Goal: Task Accomplishment & Management: Manage account settings

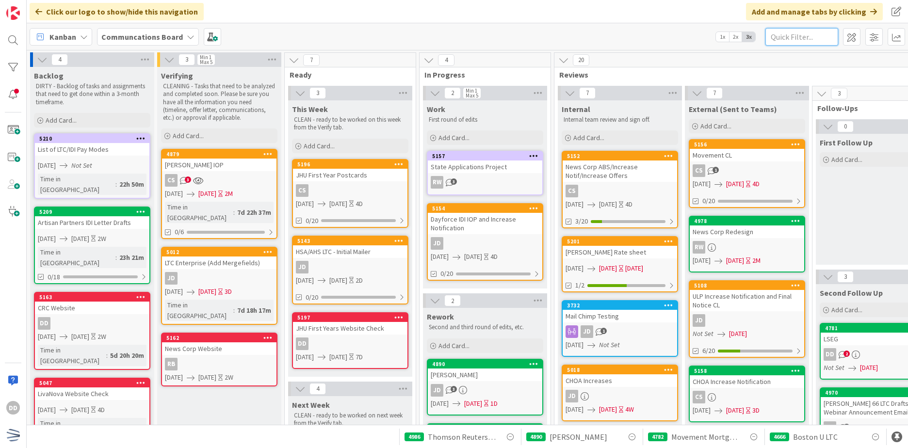
click at [801, 39] on input "text" at bounding box center [801, 36] width 73 height 17
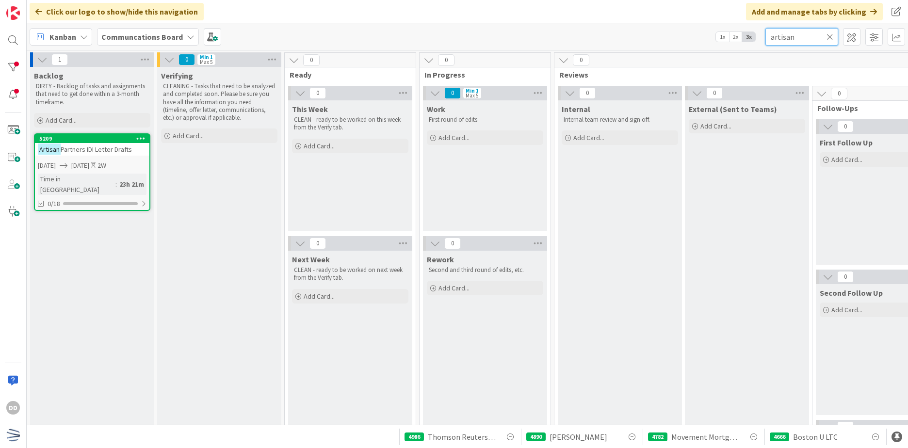
type input "artisan"
click at [89, 161] on span "[DATE]" at bounding box center [80, 166] width 18 height 10
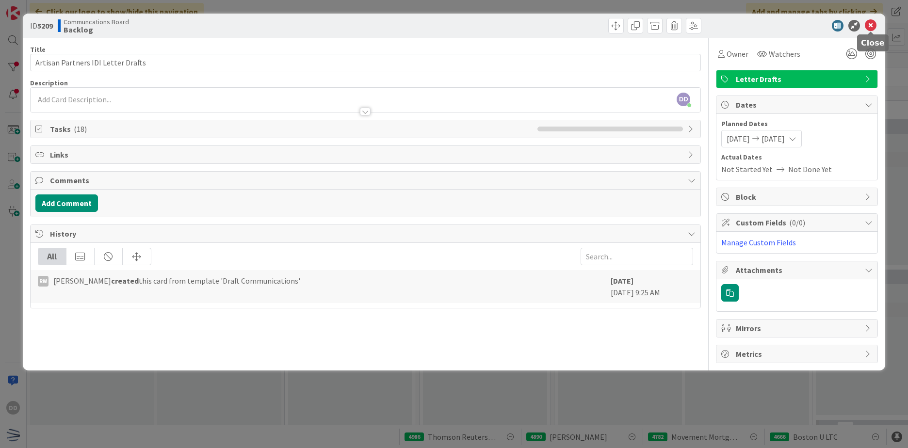
click at [871, 28] on icon at bounding box center [871, 26] width 12 height 12
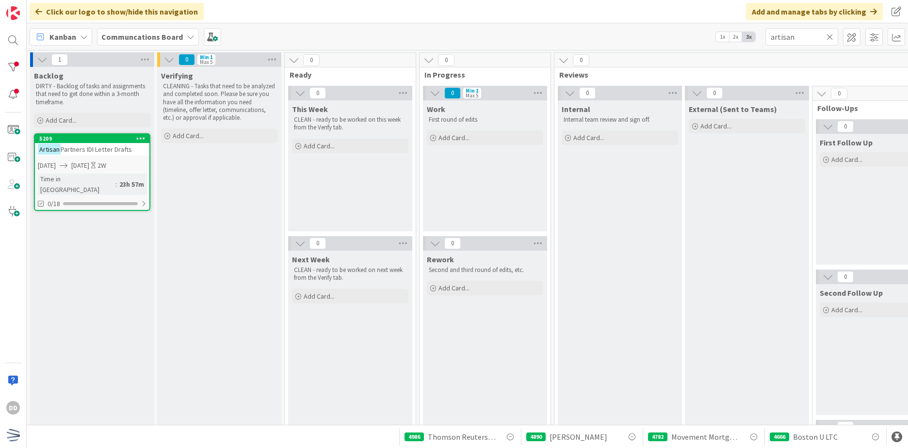
click at [830, 37] on icon at bounding box center [829, 36] width 7 height 9
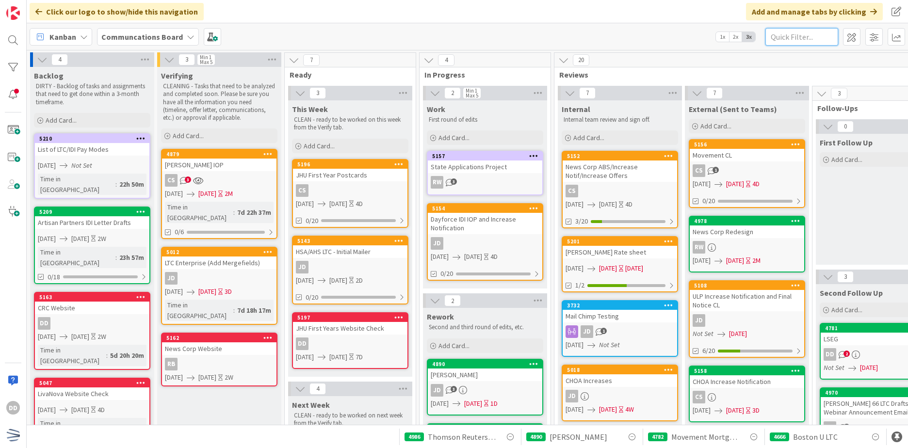
click at [824, 38] on input "text" at bounding box center [801, 36] width 73 height 17
click at [16, 127] on span at bounding box center [12, 129] width 19 height 19
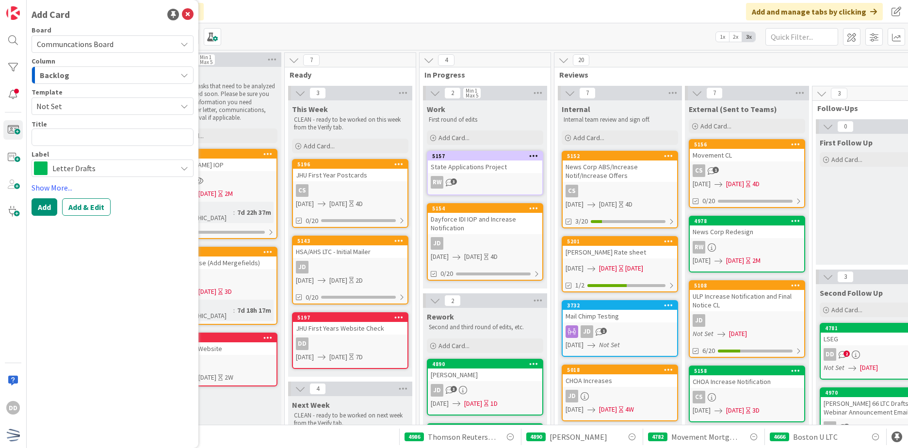
click at [97, 77] on div "Backlog" at bounding box center [106, 75] width 139 height 16
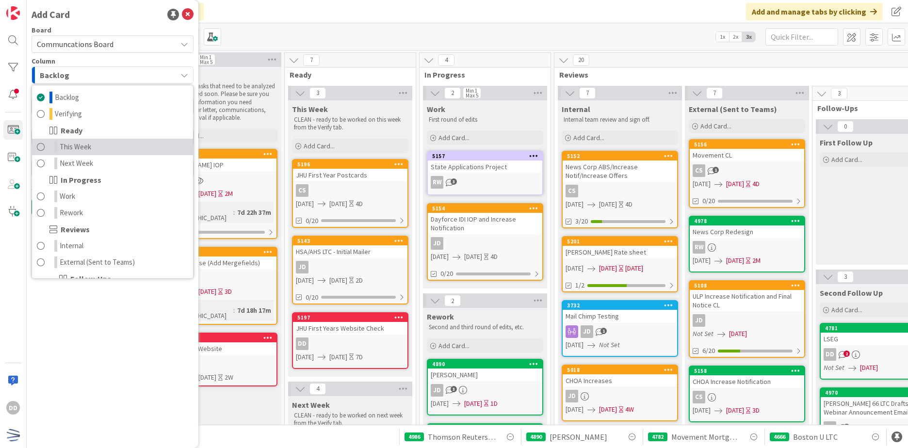
click at [107, 148] on link "This Week" at bounding box center [112, 147] width 161 height 16
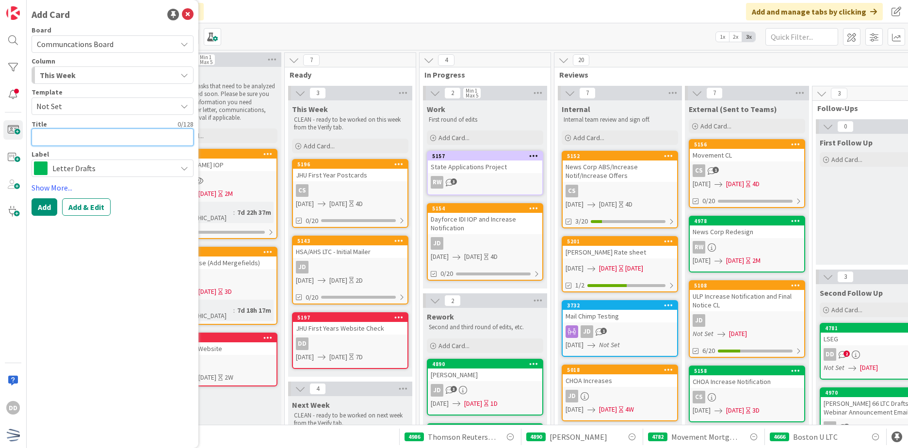
click at [105, 132] on textarea at bounding box center [113, 137] width 162 height 17
type textarea "x"
type textarea "M"
type textarea "x"
type textarea "Mi"
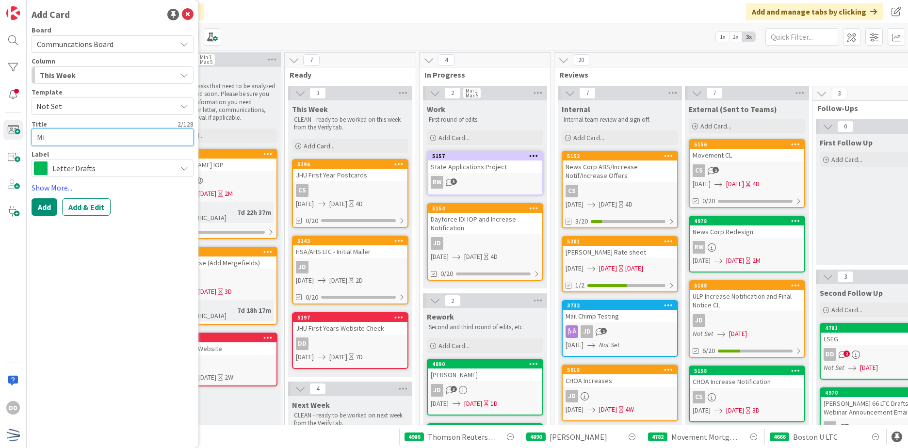
type textarea "x"
type textarea "Mic"
type textarea "x"
type textarea "Micr"
type textarea "x"
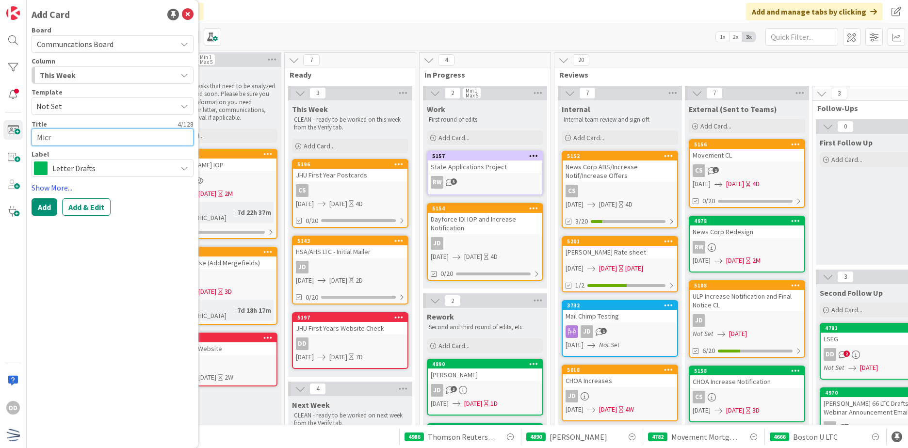
type textarea "Micro"
type textarea "x"
type textarea "Micros"
type textarea "x"
type textarea "Microso"
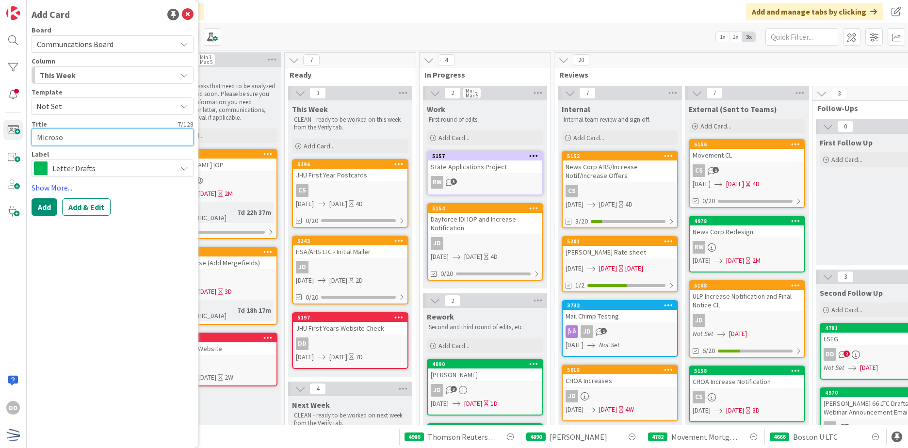
type textarea "x"
type textarea "Microsof"
type textarea "x"
type textarea "Microsoft"
type textarea "x"
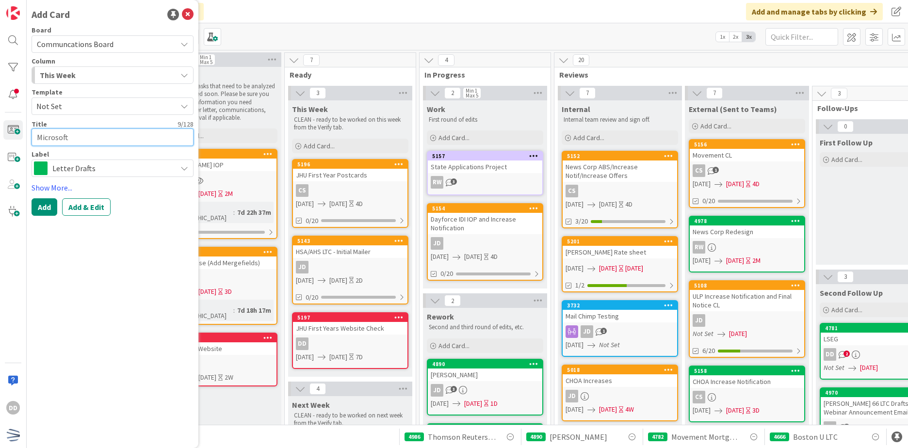
type textarea "Microsoft"
type textarea "x"
type textarea "Microsoft I"
type textarea "x"
type textarea "Microsoft ID"
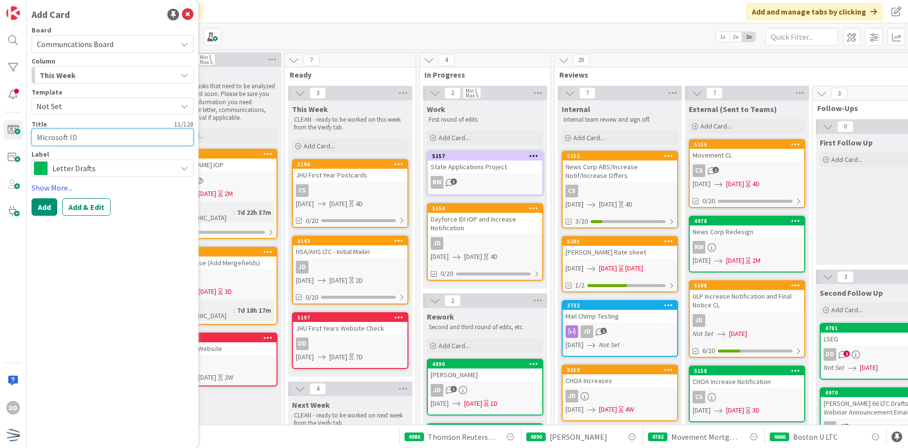
type textarea "x"
type textarea "Microsoft IDI"
type textarea "x"
type textarea "Microsoft IDI"
type textarea "x"
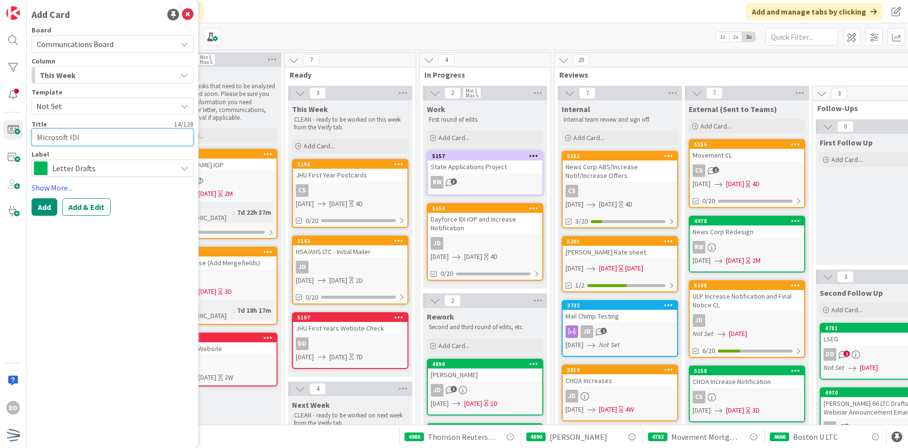
type textarea "Microsoft IDI I"
type textarea "x"
type textarea "Microsoft IDI In"
type textarea "x"
type textarea "Microsoft IDI Inc"
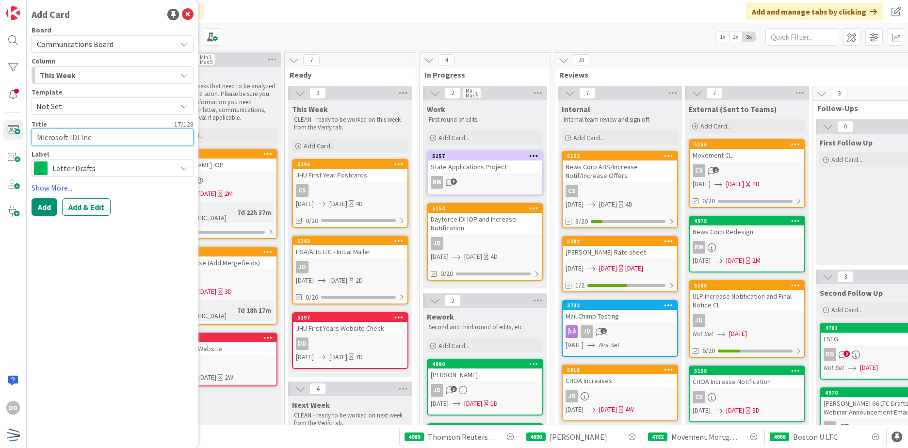
type textarea "x"
type textarea "Microsoft IDI Incr"
type textarea "x"
type textarea "Microsoft IDI Incre"
type textarea "x"
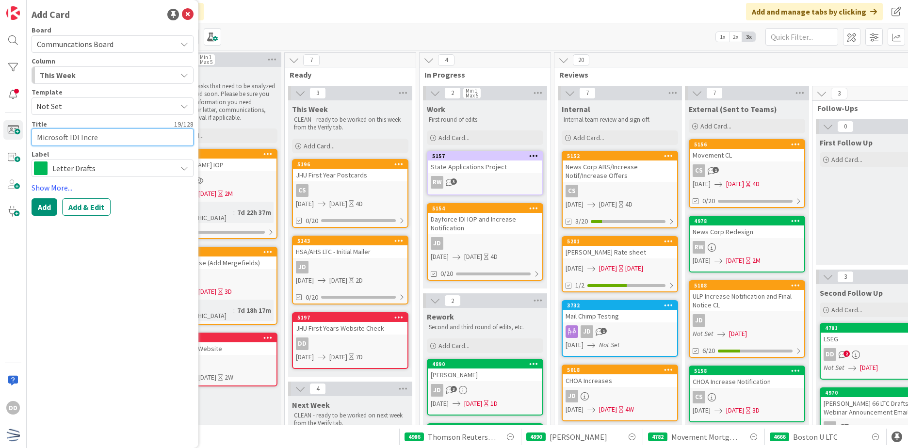
type textarea "Microsoft IDI Increa"
type textarea "x"
type textarea "Microsoft IDI Increas"
type textarea "x"
type textarea "Microsoft IDI Increase"
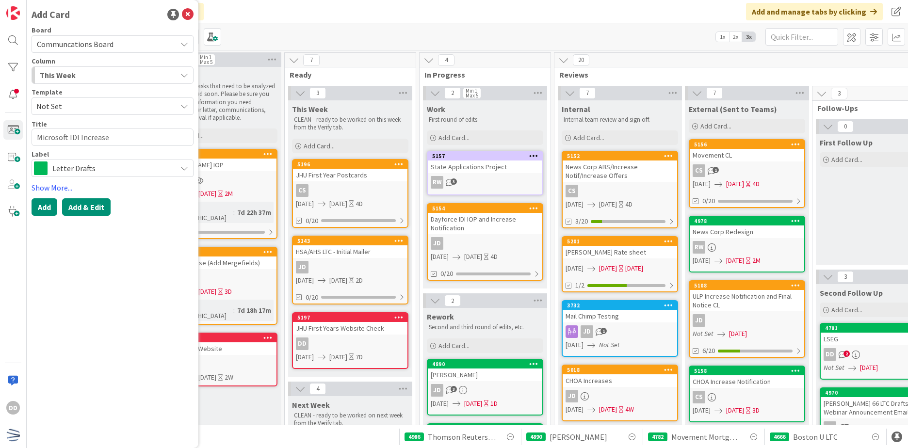
click at [82, 212] on button "Add & Edit" at bounding box center [86, 206] width 48 height 17
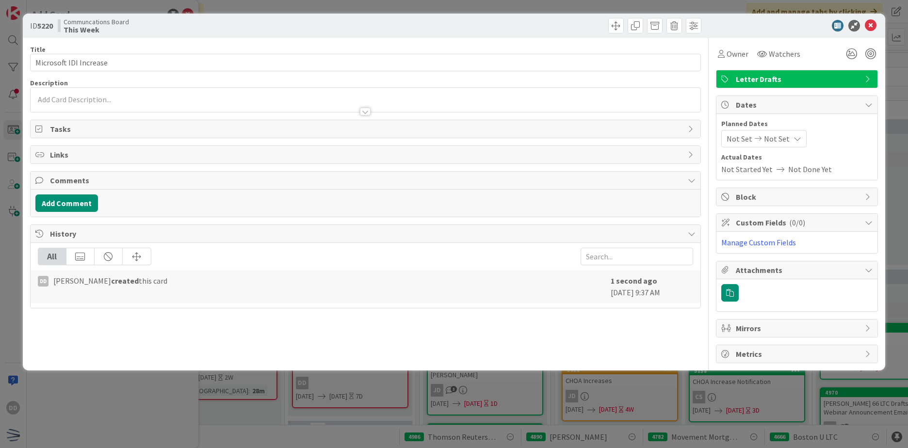
click at [363, 108] on div at bounding box center [365, 112] width 11 height 8
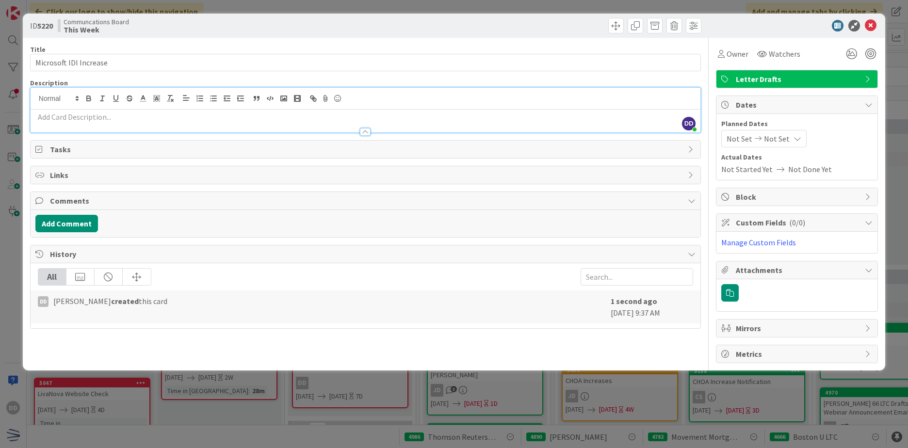
click at [200, 122] on div at bounding box center [366, 127] width 670 height 10
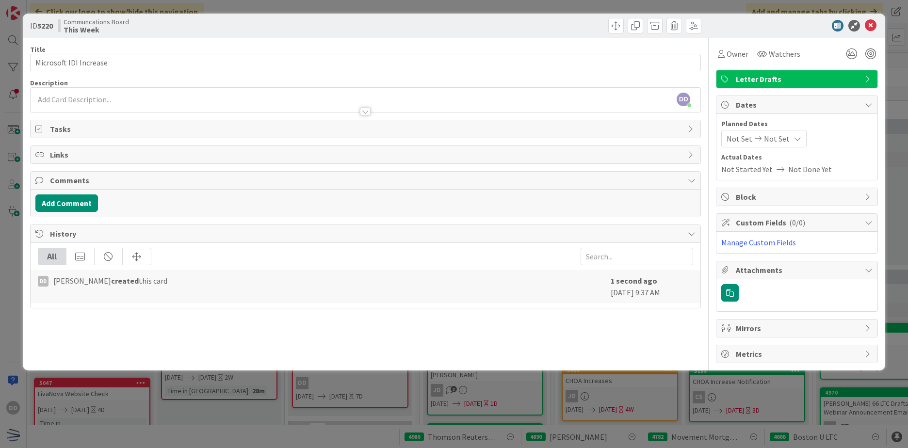
click at [177, 97] on p at bounding box center [365, 99] width 660 height 11
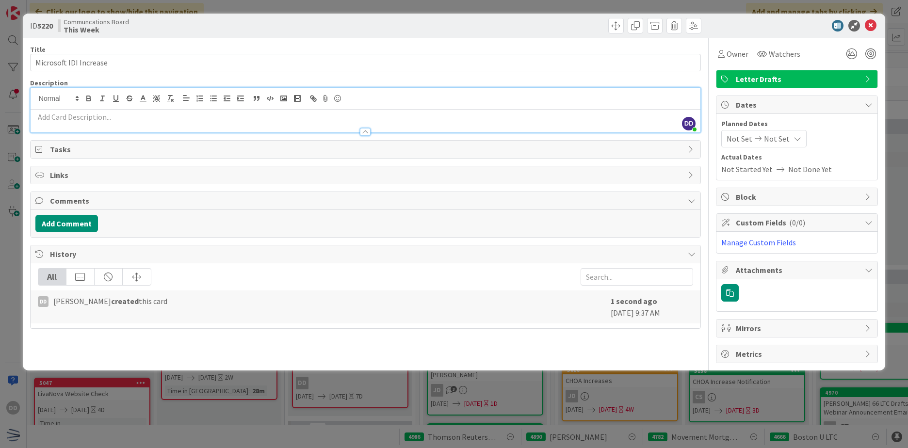
click at [189, 114] on p at bounding box center [365, 117] width 660 height 11
click at [84, 124] on div at bounding box center [366, 127] width 670 height 10
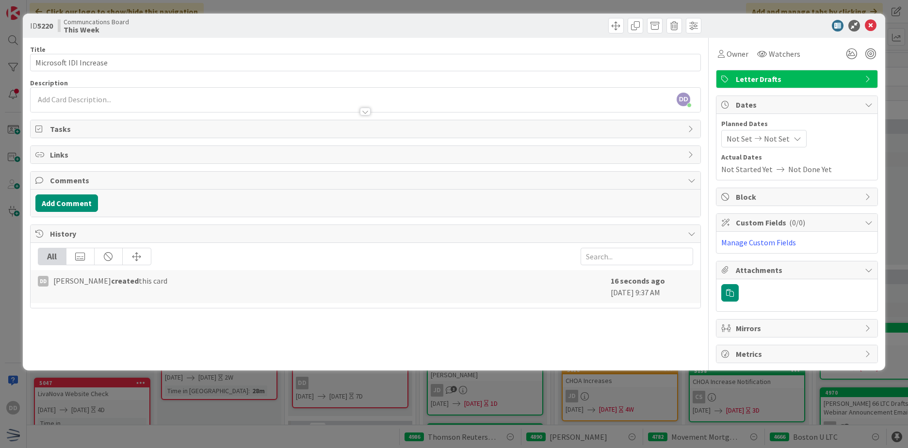
click at [78, 101] on p at bounding box center [365, 99] width 660 height 11
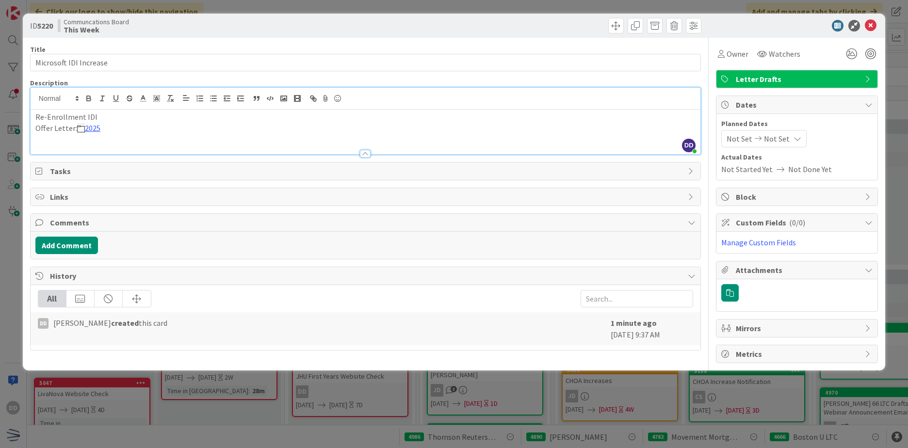
click at [765, 135] on span "Not Set" at bounding box center [777, 139] width 26 height 12
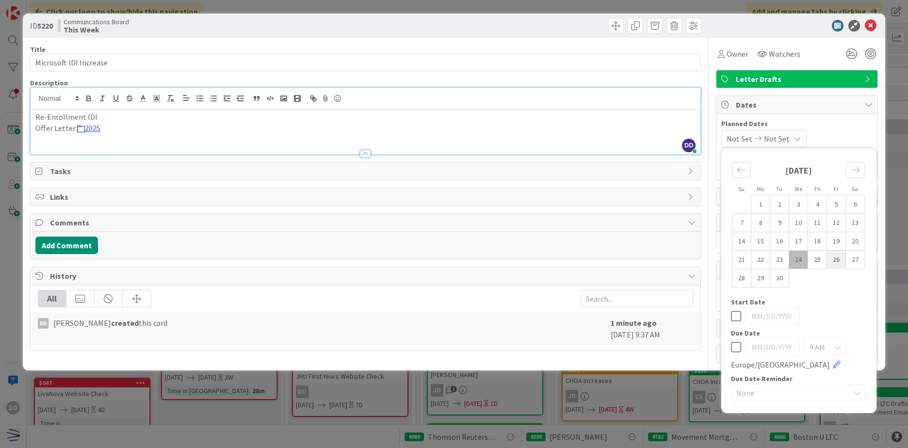
click at [832, 260] on td "26" at bounding box center [836, 260] width 19 height 18
type input "[DATE]"
click at [732, 347] on icon at bounding box center [736, 347] width 10 height 12
type input "[DATE]"
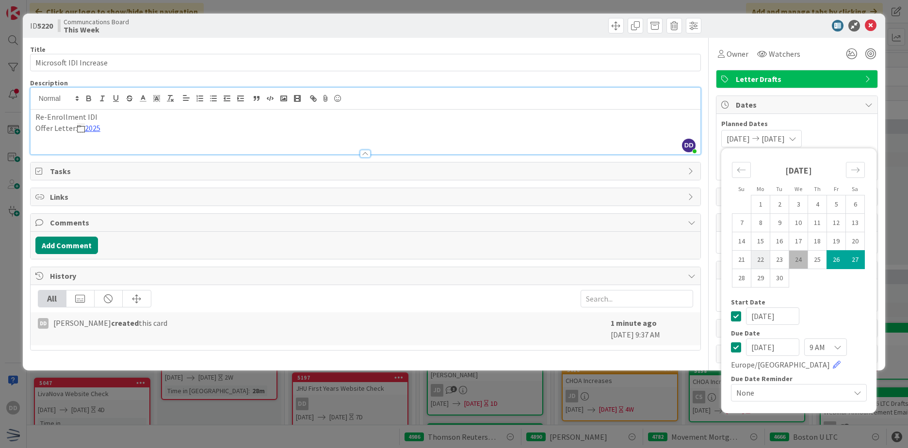
click at [764, 260] on td "22" at bounding box center [760, 260] width 19 height 18
type input "[DATE]"
click at [831, 259] on td "26" at bounding box center [836, 260] width 19 height 18
type input "[DATE]"
click at [208, 131] on p "Offer Letter: 2025" at bounding box center [365, 128] width 660 height 11
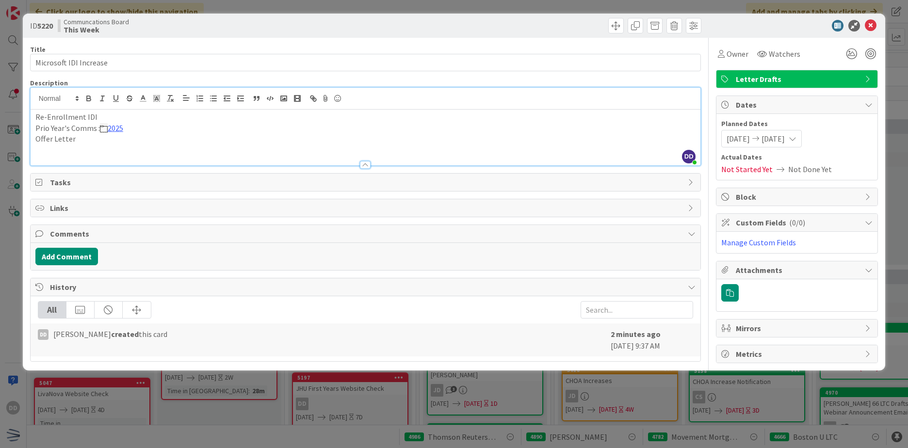
click at [83, 143] on p "Offer Letter" at bounding box center [365, 138] width 660 height 11
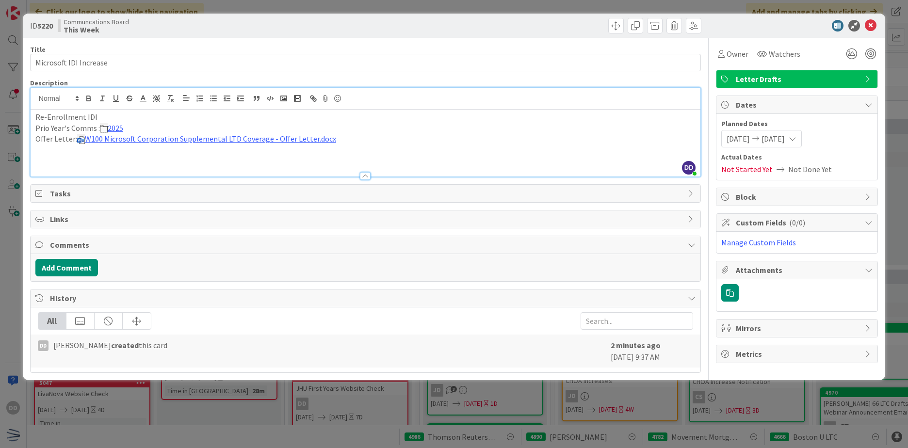
drag, startPoint x: 332, startPoint y: 137, endPoint x: 328, endPoint y: 141, distance: 5.5
click at [332, 137] on p "Offer Letter: W100 Microsoft Corporation Supplemental LTD Coverage - Offer Lett…" at bounding box center [365, 138] width 660 height 11
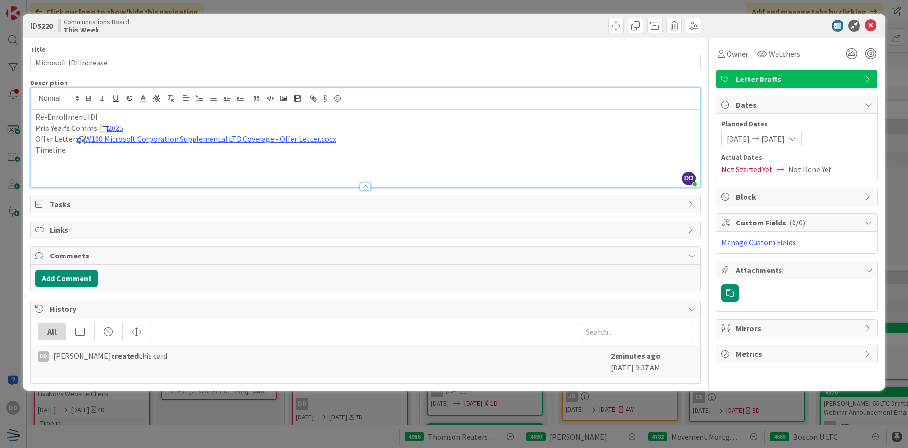
click at [87, 152] on p "Timeline" at bounding box center [365, 150] width 660 height 11
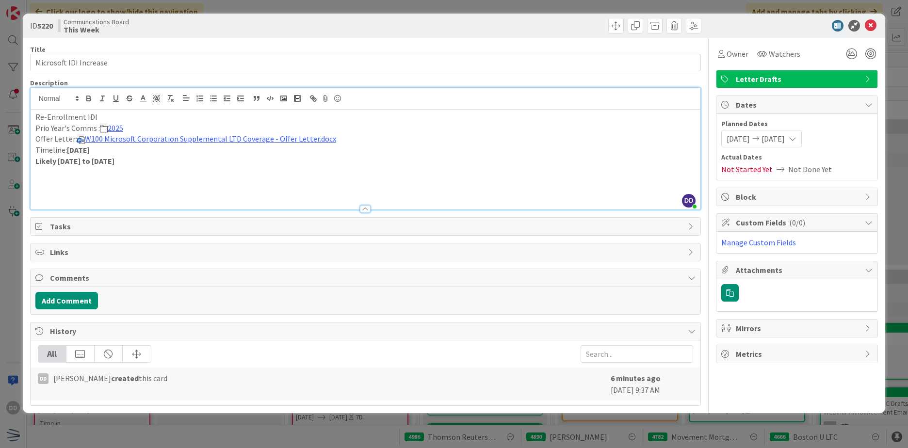
click at [119, 116] on p "Re-Enrollment IDI" at bounding box center [365, 117] width 660 height 11
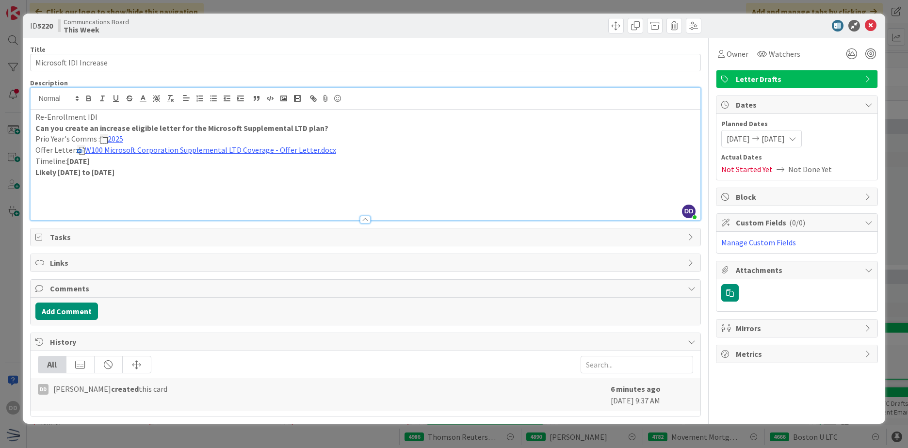
click at [147, 172] on p "Likely [DATE] to [DATE]" at bounding box center [365, 172] width 660 height 11
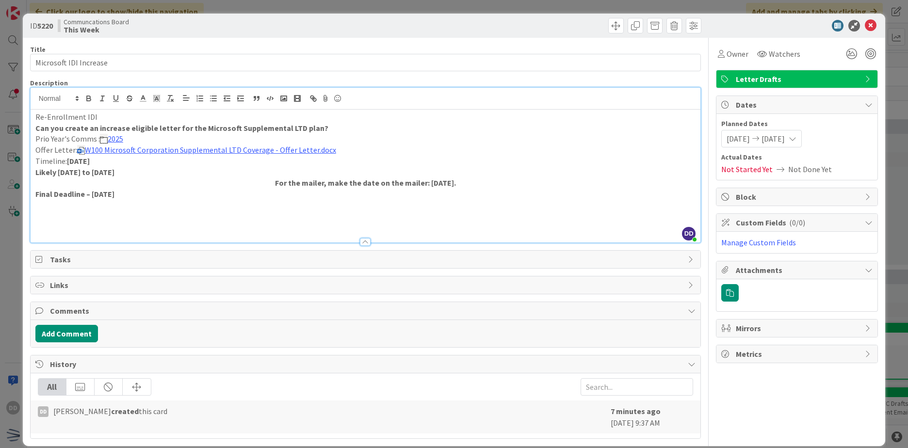
click at [233, 187] on p "For the mailer, make the date on the mailer: [DATE]." at bounding box center [365, 183] width 660 height 11
click at [145, 194] on p "Final Deadline – [DATE]" at bounding box center [365, 194] width 660 height 11
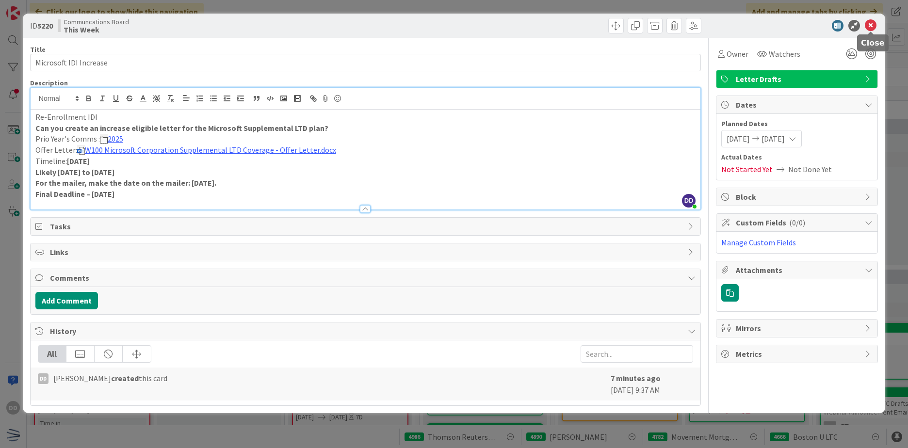
click at [874, 24] on icon at bounding box center [871, 26] width 12 height 12
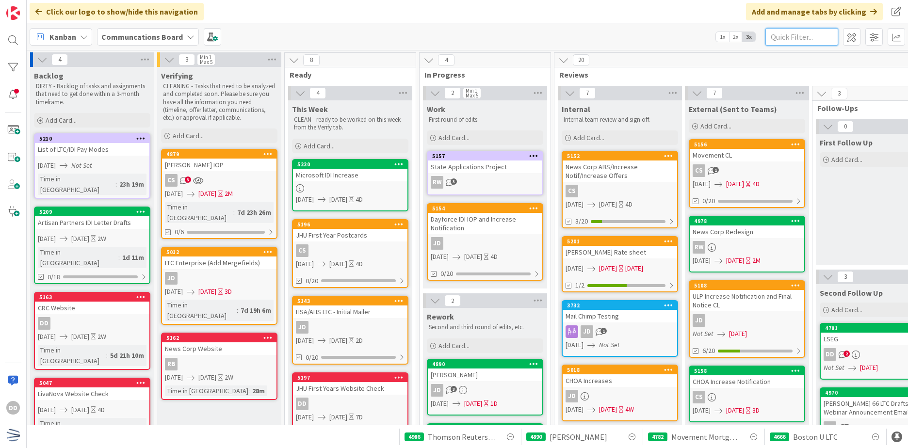
click at [782, 41] on input "text" at bounding box center [801, 36] width 73 height 17
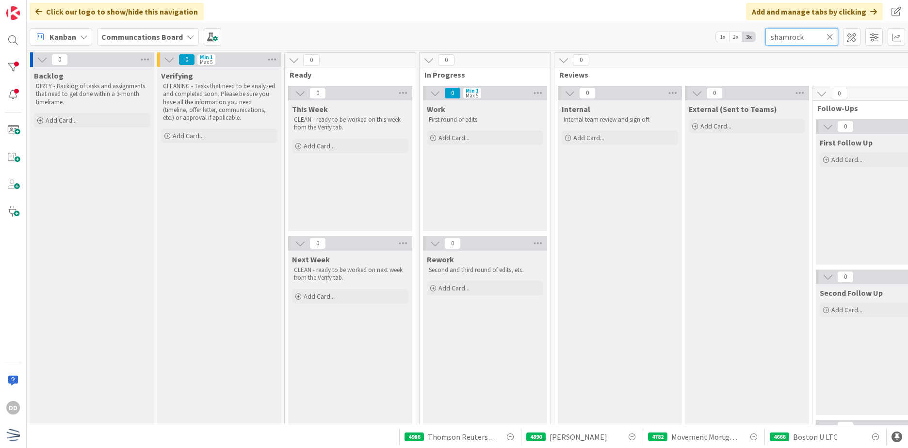
type input "shamrock"
click at [832, 35] on icon at bounding box center [829, 36] width 7 height 9
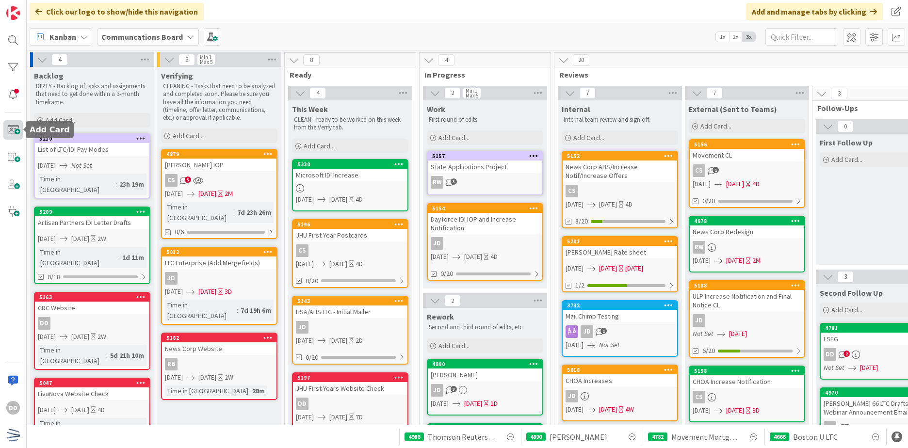
click at [18, 130] on span at bounding box center [12, 129] width 19 height 19
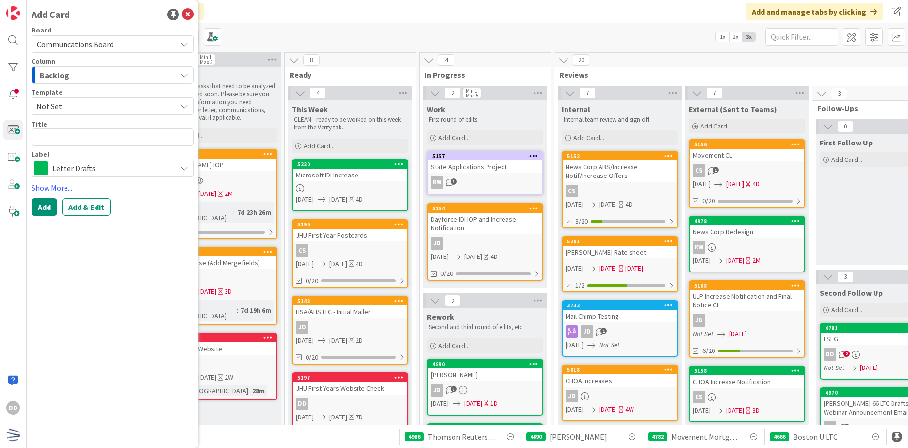
click at [129, 80] on div "Backlog" at bounding box center [106, 75] width 139 height 16
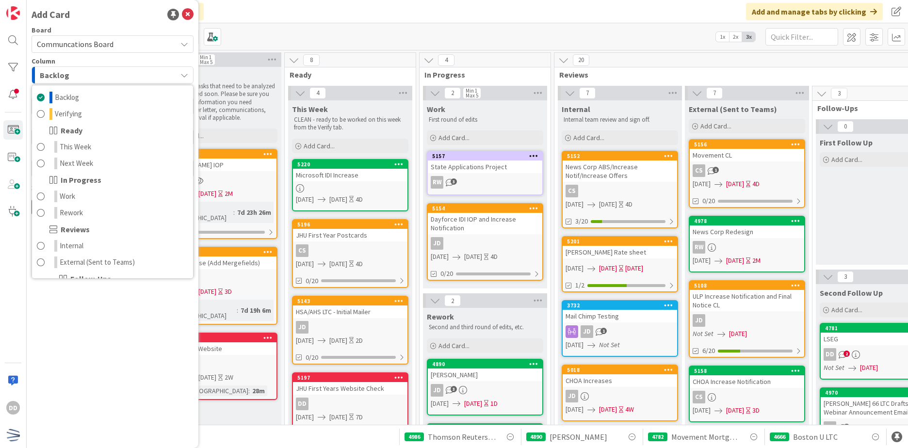
click at [127, 79] on div "Backlog" at bounding box center [106, 75] width 139 height 16
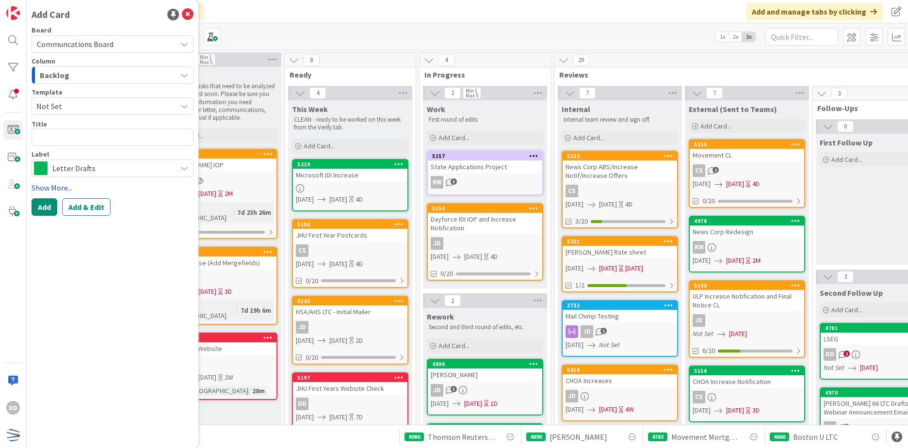
click at [55, 187] on link "Show More..." at bounding box center [113, 188] width 162 height 12
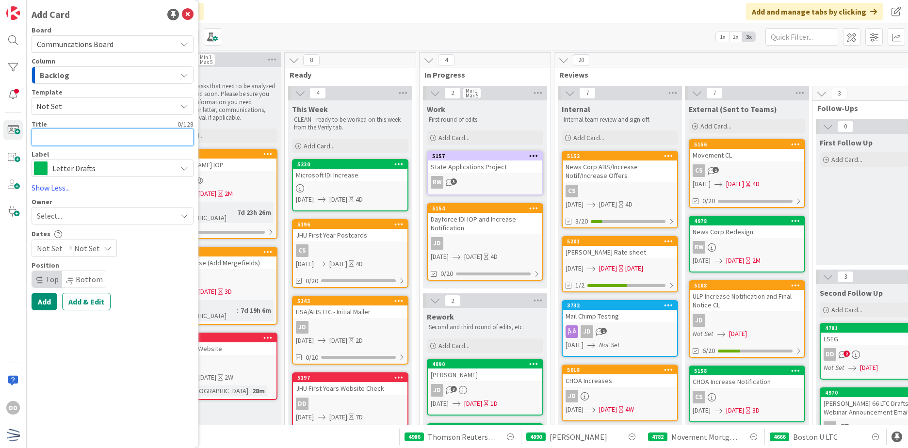
click at [59, 140] on textarea at bounding box center [113, 137] width 162 height 17
type textarea "x"
type textarea "S"
type textarea "x"
type textarea "Sh"
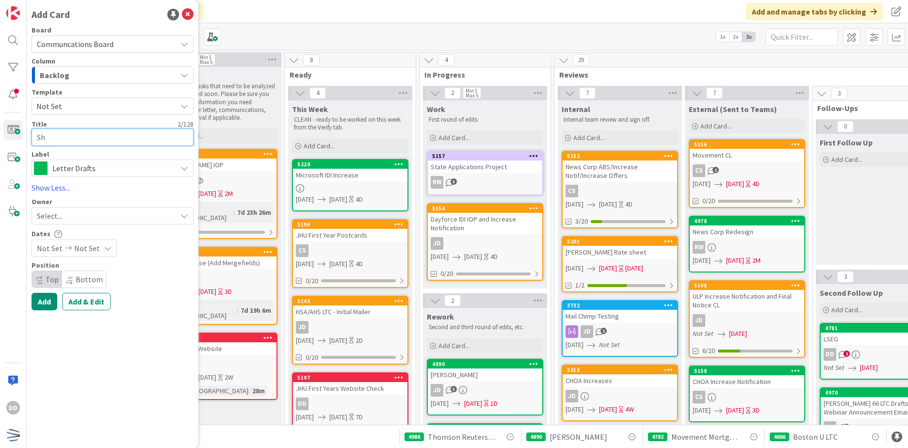
type textarea "x"
type textarea "Sham"
type textarea "x"
type textarea "Shamr"
type textarea "x"
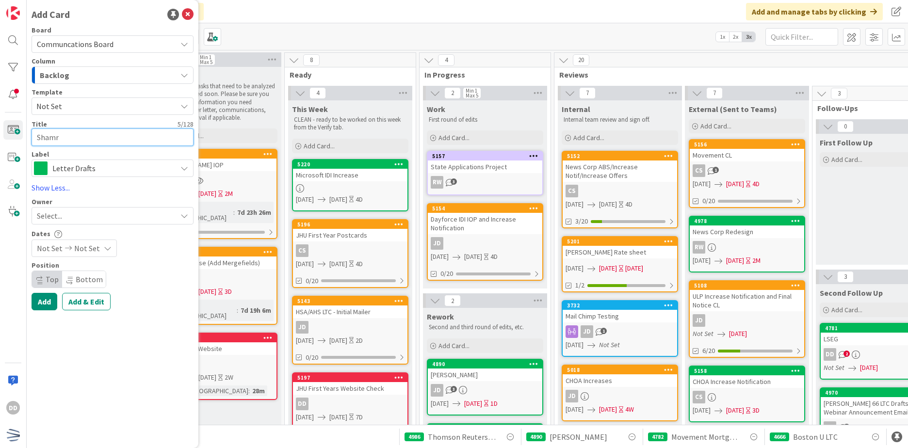
type textarea "Shamri"
type textarea "x"
type textarea "Shamric"
type textarea "x"
type textarea "Shamrick"
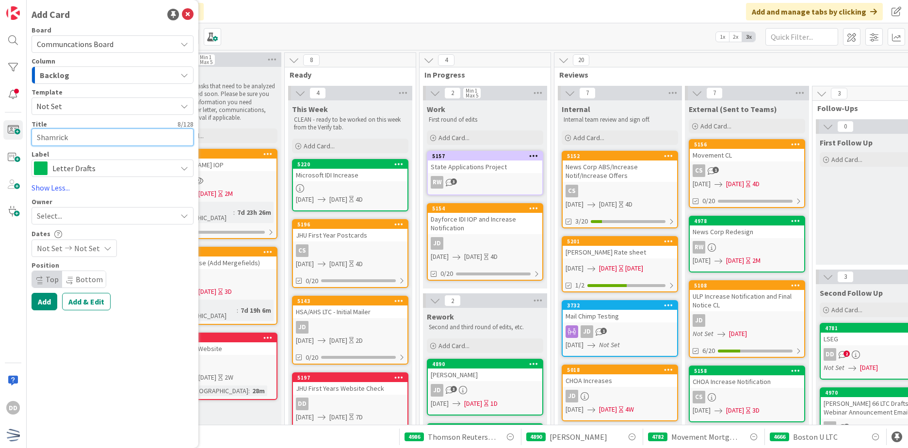
type textarea "x"
type textarea "Shamric"
type textarea "x"
type textarea "Shamri"
type textarea "x"
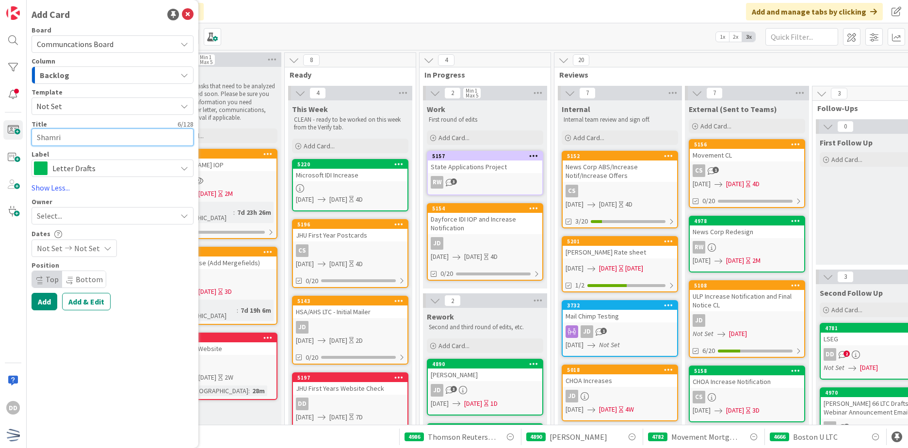
type textarea "Shamr"
type textarea "x"
type textarea "[PERSON_NAME]"
type textarea "x"
type textarea "Shamroc"
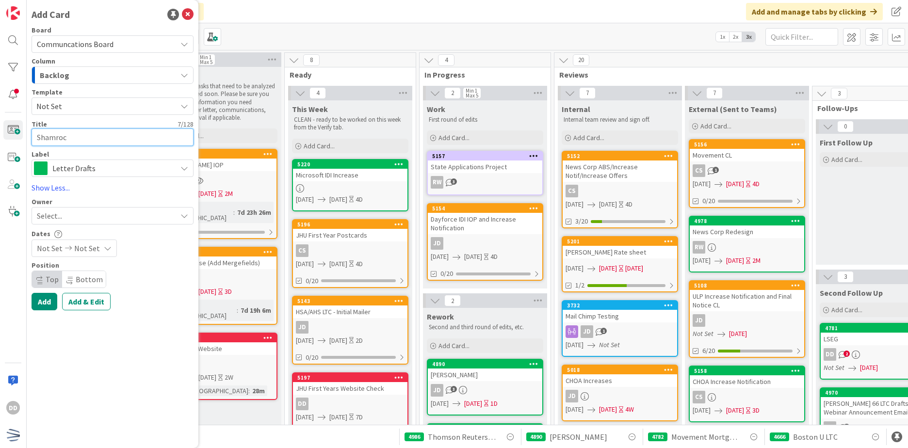
type textarea "x"
type textarea "Shamrock"
type textarea "x"
type textarea "Shamrock"
type textarea "x"
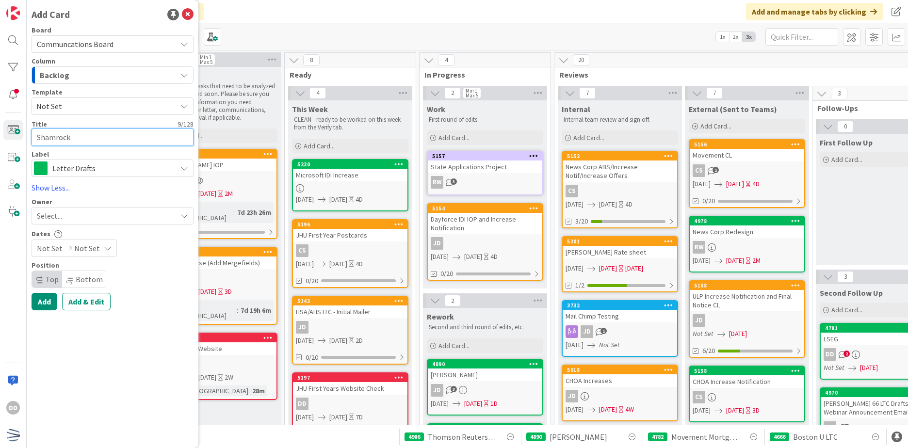
type textarea "Shamrock L"
type textarea "x"
type textarea "Shamrock Le"
type textarea "x"
type textarea "Shamrock Let"
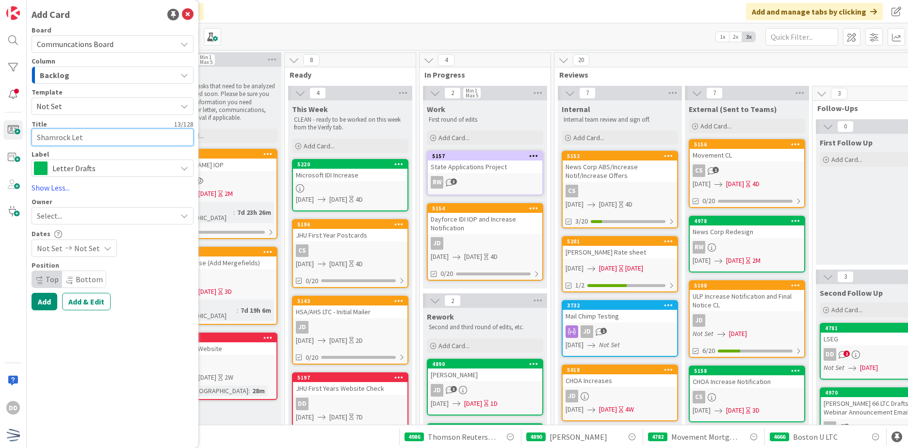
type textarea "x"
type textarea "Shamrock Lett"
type textarea "x"
type textarea "Shamrock Lette"
type textarea "x"
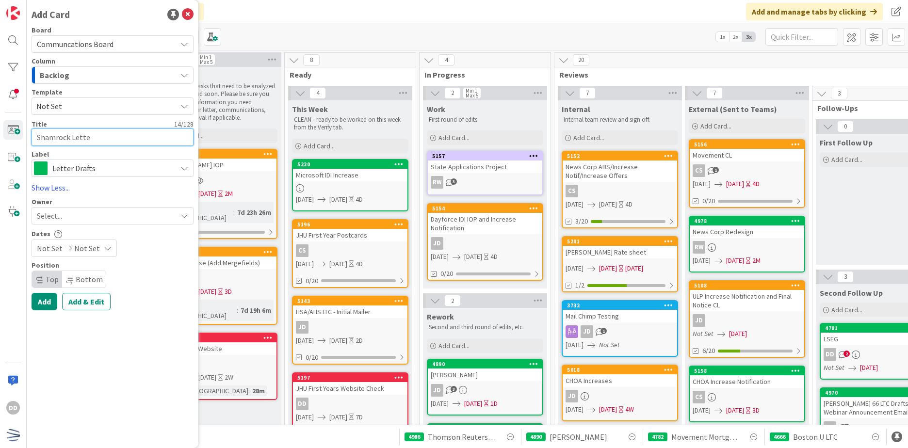
type textarea "Shamrock Letter"
type textarea "x"
type textarea "Shamrock Letter"
type textarea "x"
type textarea "Shamrock Letter D"
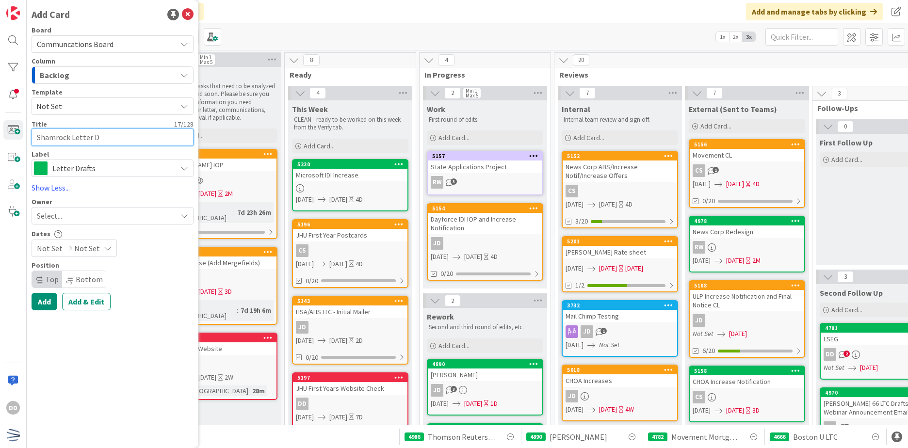
type textarea "x"
type textarea "Shamrock Letter"
type textarea "x"
type textarea "Shamrock Letter"
type textarea "x"
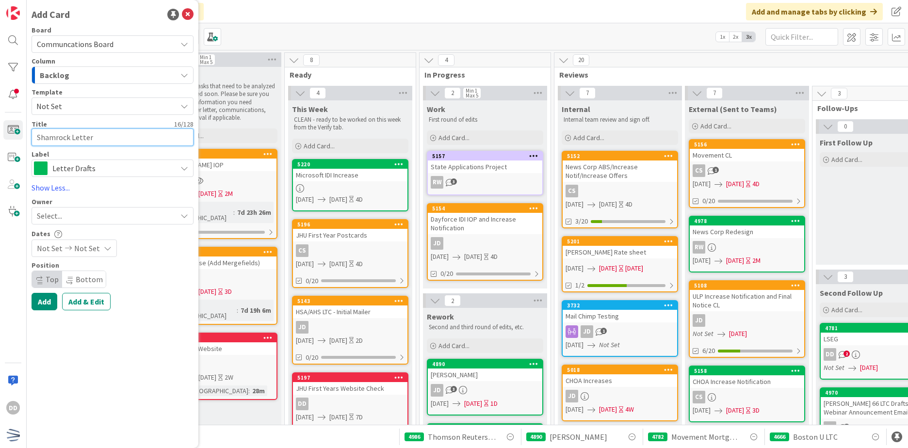
type textarea "Shamrock Lette"
type textarea "x"
type textarea "Shamrock Let"
type textarea "x"
type textarea "Shamrock Le"
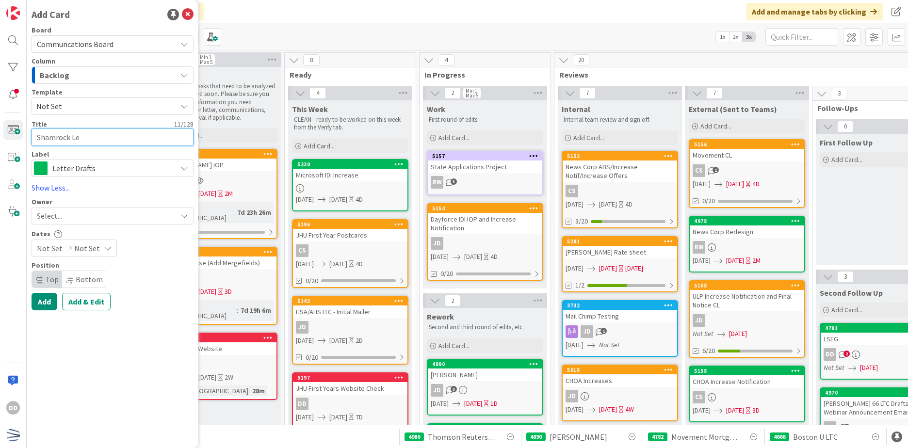
type textarea "x"
type textarea "Shamrock L"
type textarea "x"
type textarea "Shamrock"
click at [85, 301] on button "Add & Edit" at bounding box center [86, 301] width 48 height 17
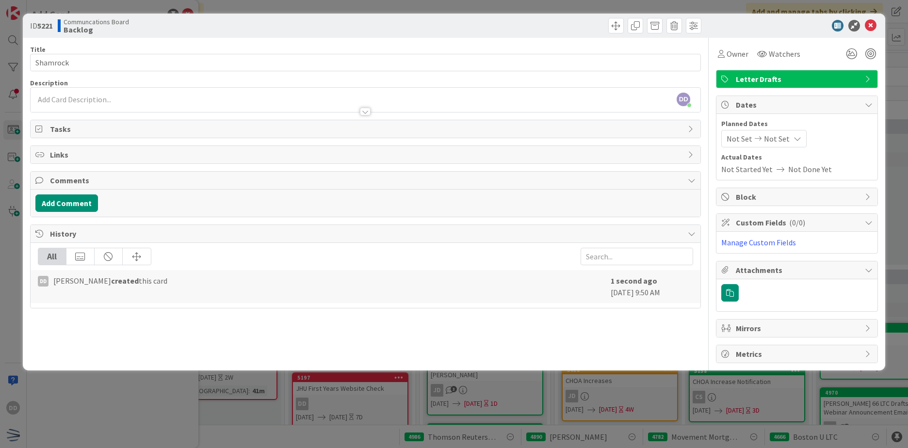
click at [162, 100] on div "[PERSON_NAME] joined 11 m ago" at bounding box center [366, 100] width 670 height 24
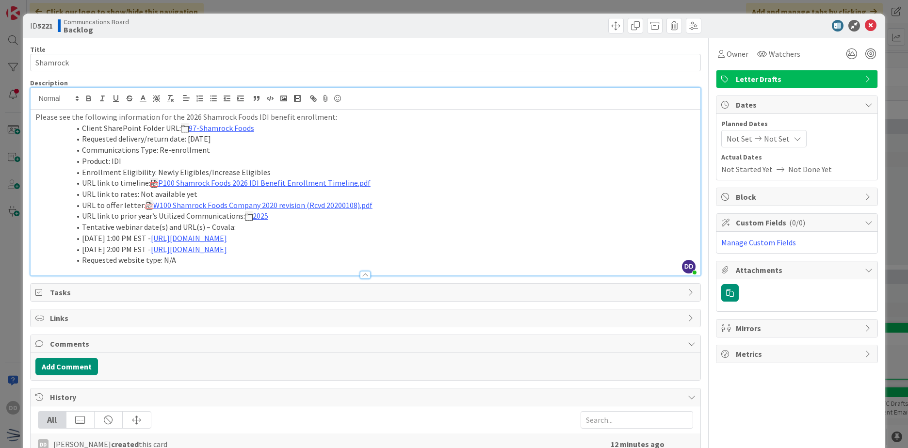
click at [200, 160] on li "Product: IDI" at bounding box center [371, 161] width 648 height 11
click at [735, 141] on span "Not Set" at bounding box center [740, 139] width 26 height 12
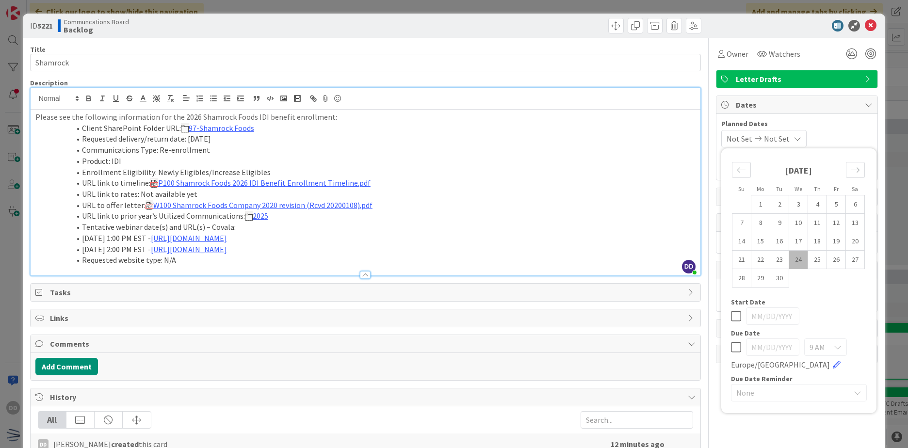
click at [793, 254] on td "24" at bounding box center [798, 260] width 19 height 18
type input "[DATE]"
click at [846, 175] on div "Move forward to switch to the next month." at bounding box center [855, 170] width 19 height 16
click at [851, 174] on icon "Move forward to switch to the next month." at bounding box center [855, 169] width 9 height 9
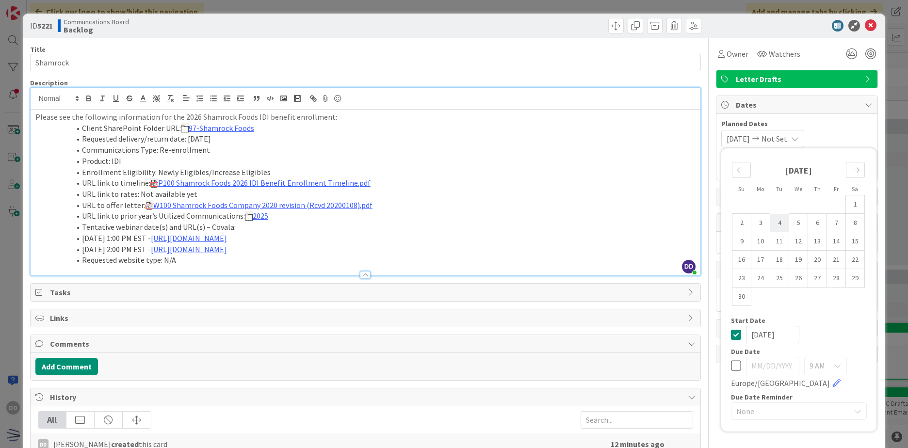
click at [770, 223] on td "4" at bounding box center [779, 223] width 19 height 18
type input "[DATE]"
click at [830, 132] on div "[DATE] [DATE] Su Mo Tu We Th Fr Sa [DATE] 1 2 3 4 5 6 7 8 9 10 11 12 13 14 15 1…" at bounding box center [796, 138] width 151 height 17
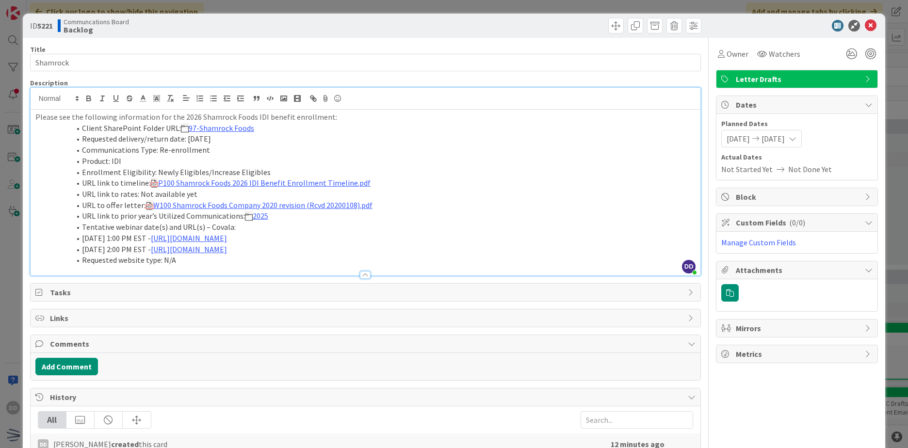
click at [805, 172] on span "Not Done Yet" at bounding box center [810, 169] width 44 height 12
click at [746, 134] on span "[DATE]" at bounding box center [738, 139] width 23 height 12
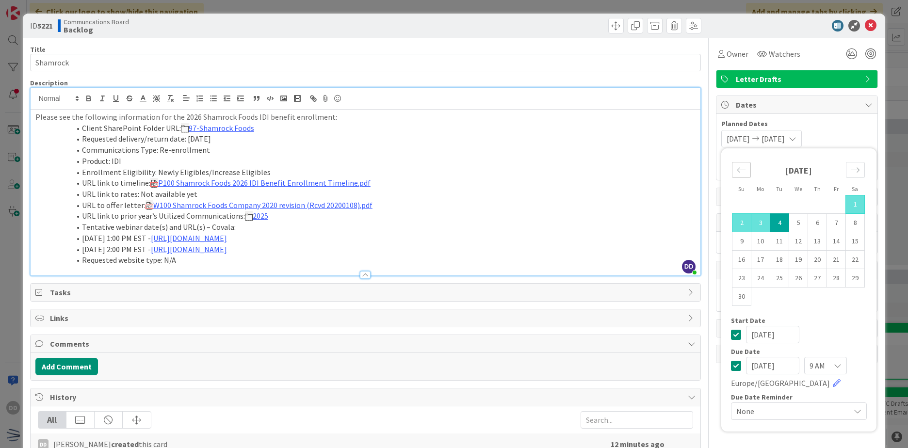
click at [741, 174] on div "Move backward to switch to the previous month." at bounding box center [741, 170] width 19 height 16
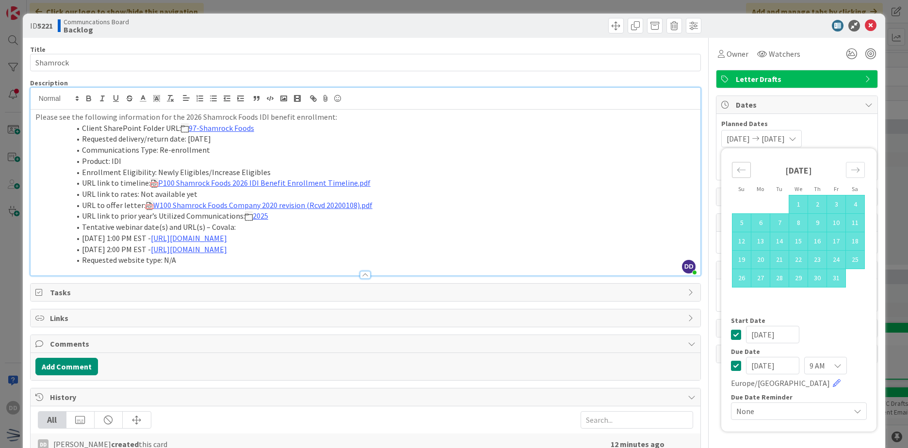
click at [737, 169] on icon "Move backward to switch to the previous month." at bounding box center [741, 169] width 9 height 9
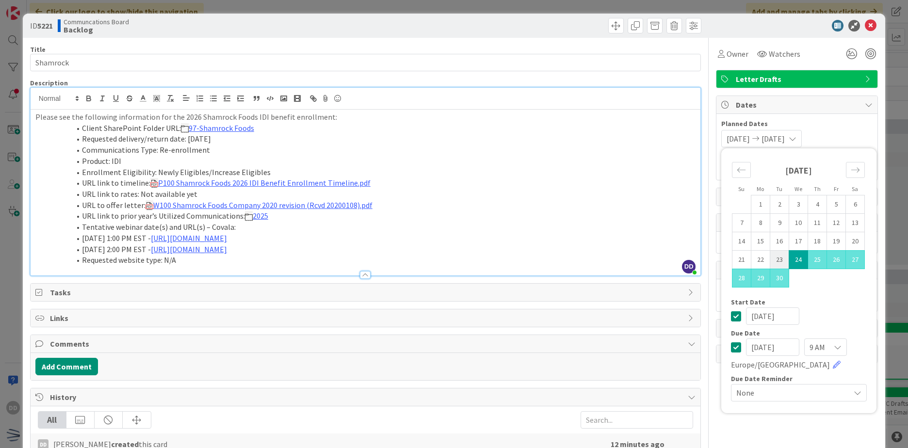
click at [772, 258] on td "23" at bounding box center [779, 260] width 19 height 18
type input "[DATE]"
click at [851, 131] on div "[DATE] [DATE] Su Mo Tu We Th Fr Sa [DATE] 1 2 3 4 5 6 7 8 9 10 11 12 13 14 15 1…" at bounding box center [796, 138] width 151 height 17
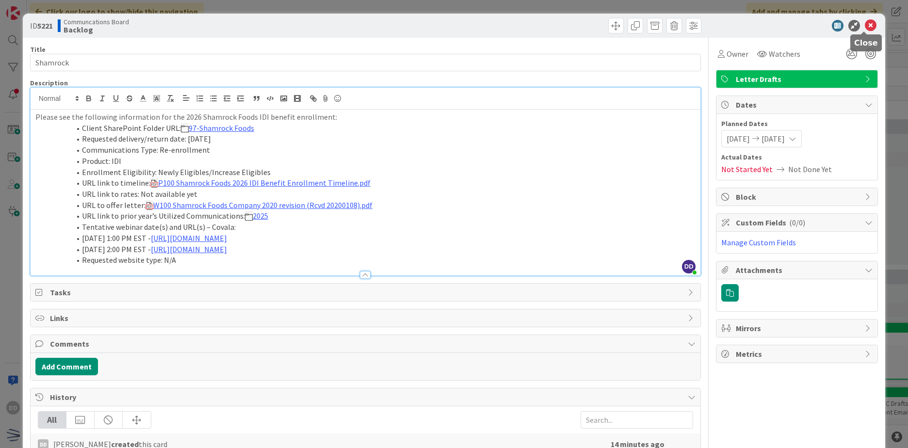
click at [865, 24] on icon at bounding box center [871, 26] width 12 height 12
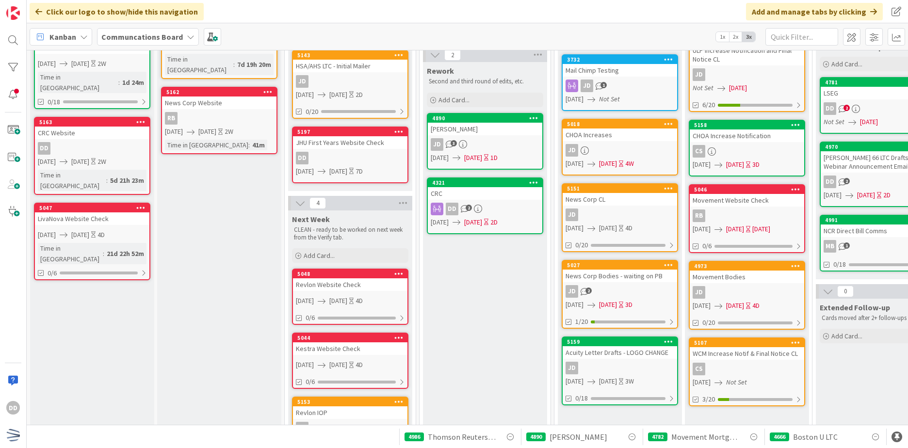
scroll to position [242, 0]
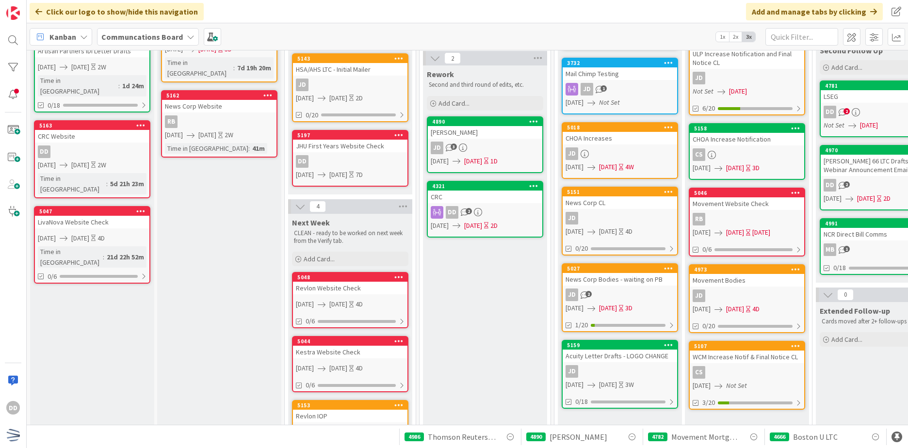
click at [624, 363] on link "5159 Acuity Letter Drafts - LOGO CHANGE JD [DATE] [DATE] 3W 0/18" at bounding box center [620, 374] width 116 height 69
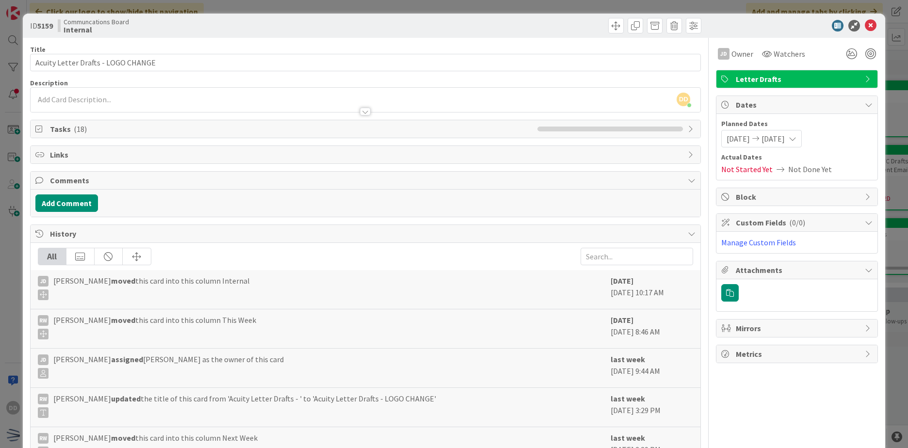
click at [759, 71] on div "Letter Drafts" at bounding box center [796, 78] width 161 height 17
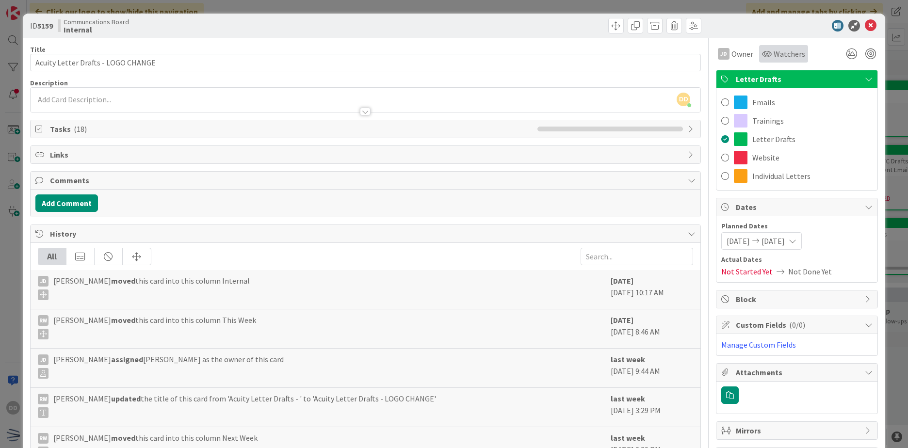
click at [768, 60] on div "Watchers" at bounding box center [783, 53] width 49 height 17
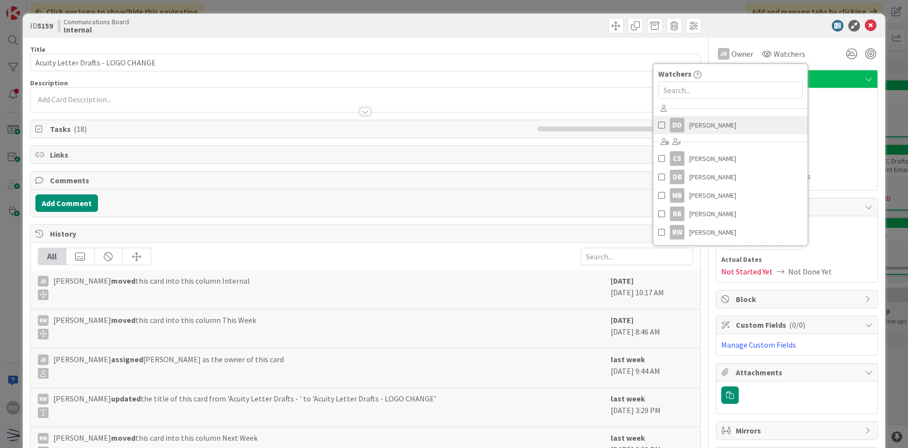
click at [701, 117] on link "[PERSON_NAME]" at bounding box center [730, 125] width 154 height 18
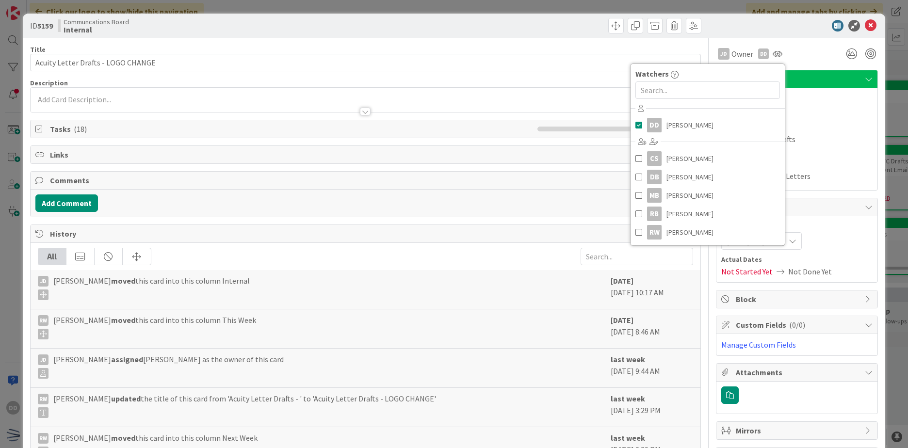
click at [796, 53] on div "JD Owner DD Watchers DD Dayeri [PERSON_NAME] [PERSON_NAME] DB [PERSON_NAME] MB …" at bounding box center [797, 53] width 162 height 17
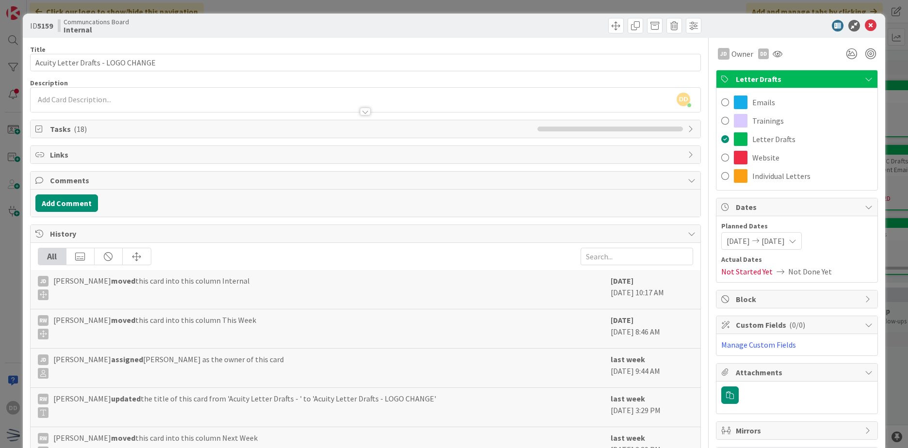
click at [856, 26] on div at bounding box center [792, 26] width 172 height 12
click at [865, 26] on icon at bounding box center [871, 26] width 12 height 12
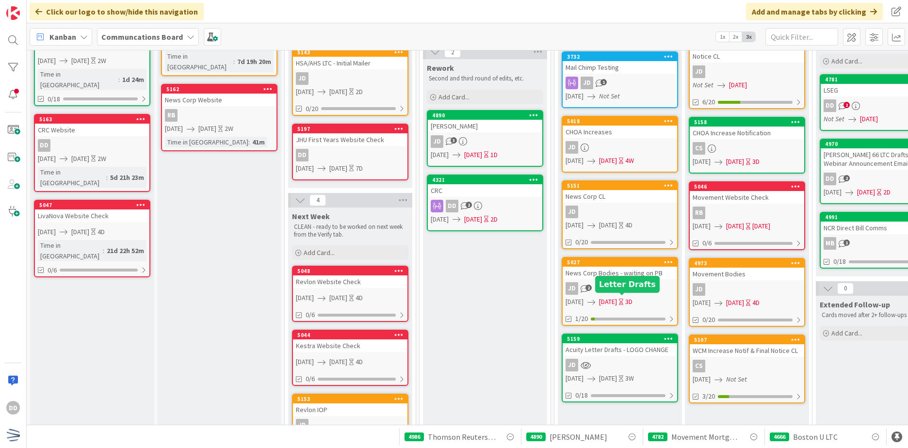
scroll to position [291, 0]
